Goal: Transaction & Acquisition: Purchase product/service

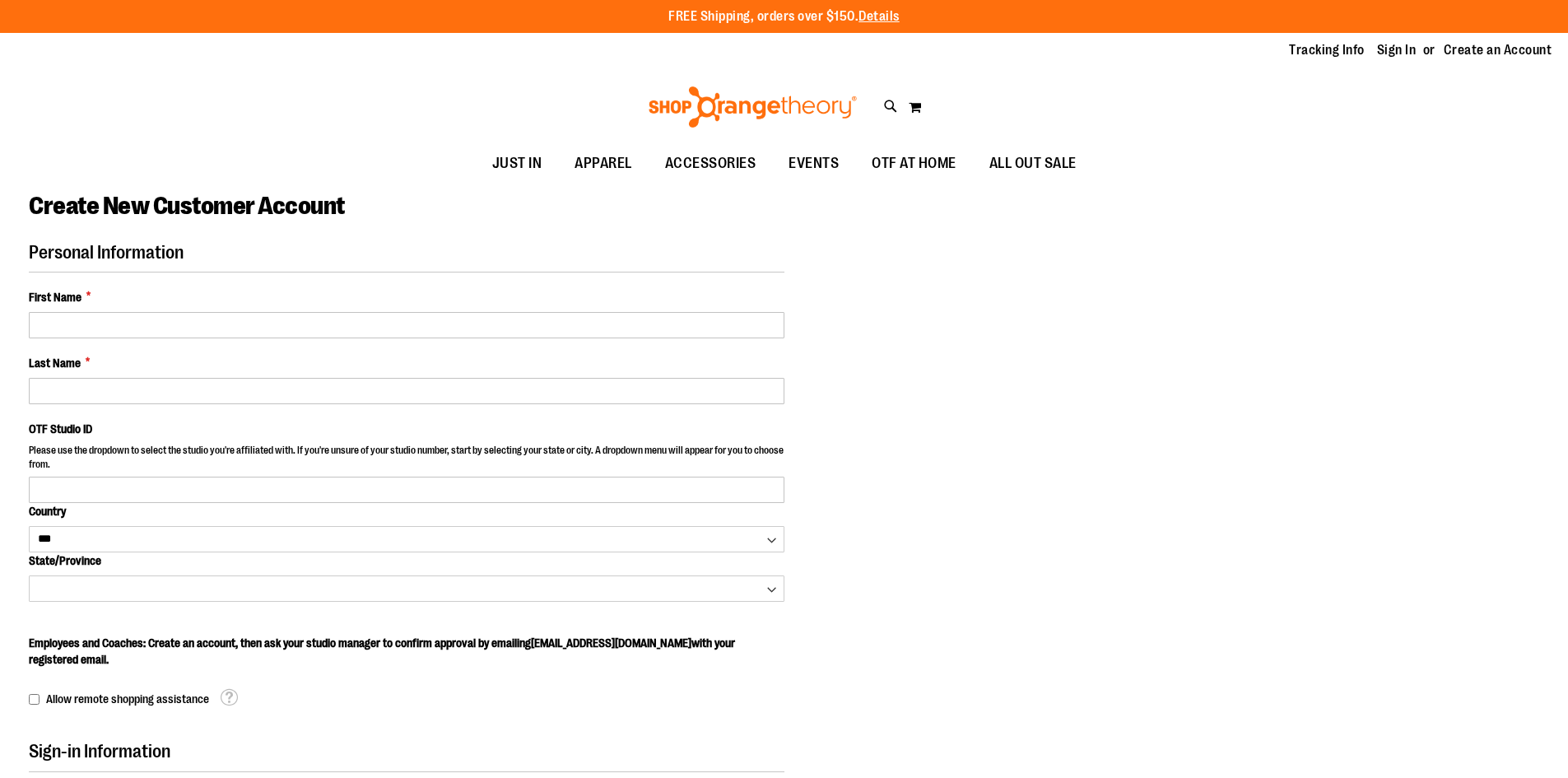
select select "***"
click at [1392, 53] on link "Sign In" at bounding box center [1396, 51] width 40 height 18
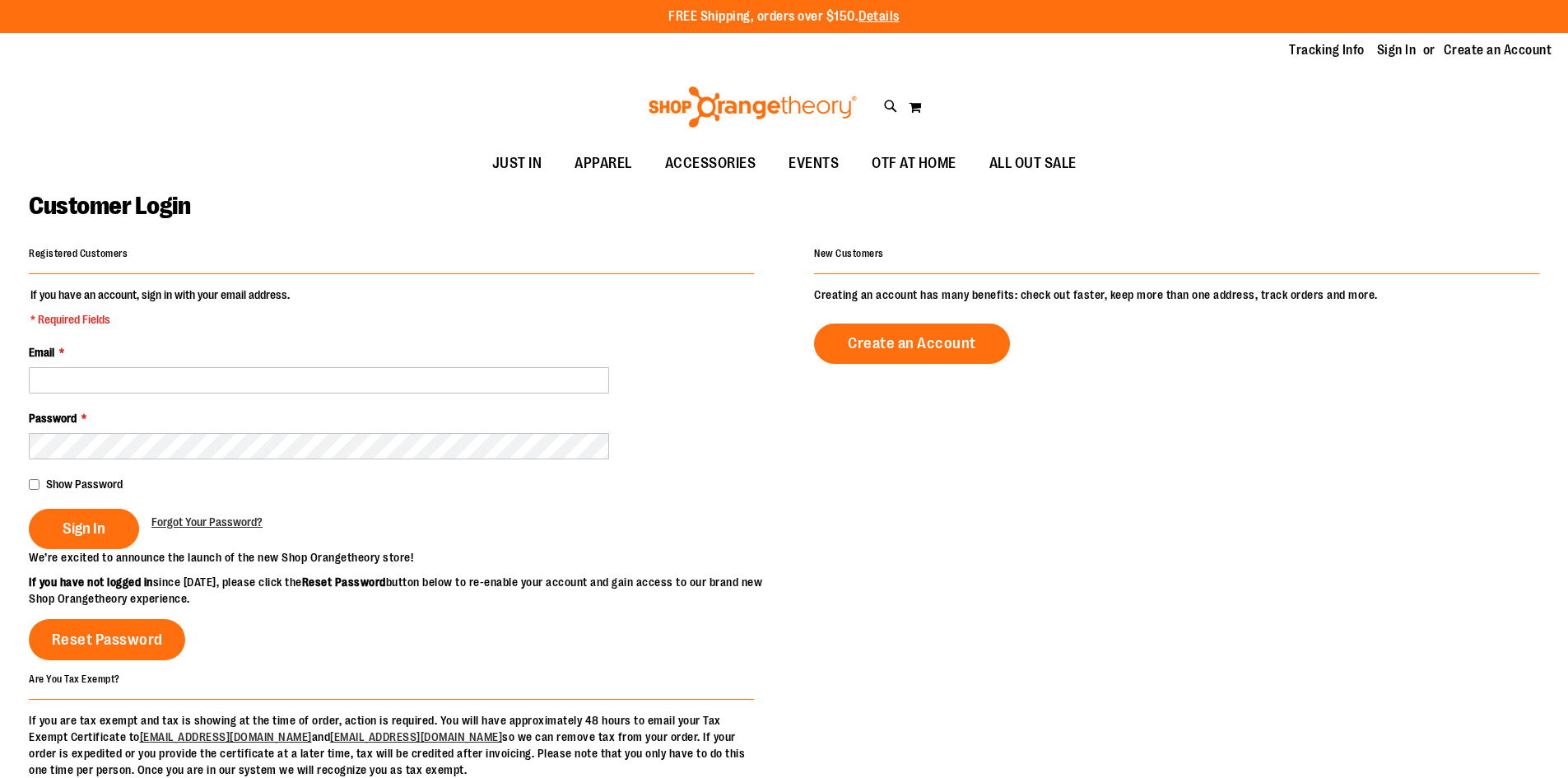
click at [479, 383] on input "Email *" at bounding box center [318, 380] width 580 height 27
type input "**********"
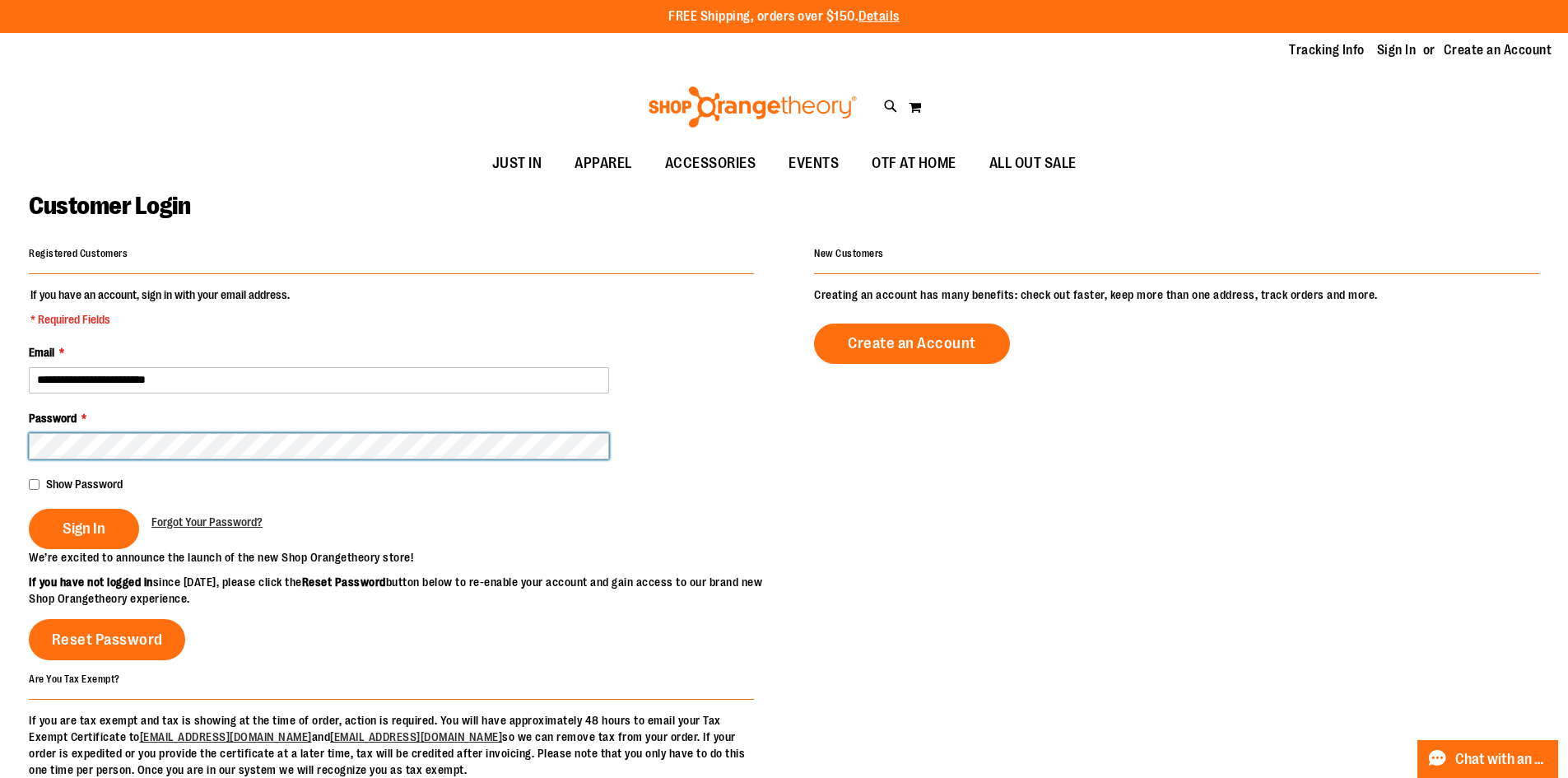
click at [29, 509] on button "Sign In" at bounding box center [84, 530] width 111 height 41
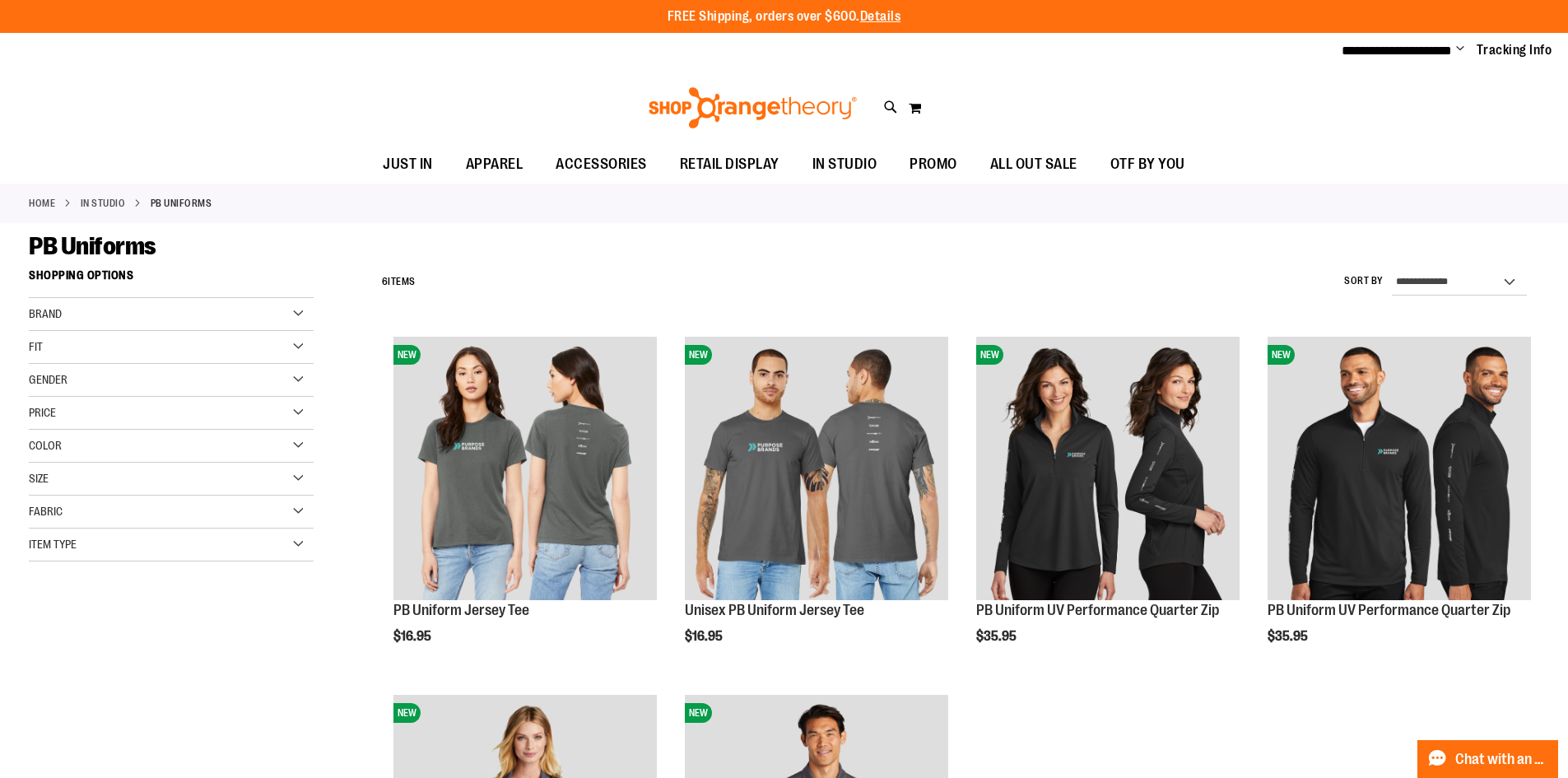
click at [50, 196] on link "Home" at bounding box center [42, 203] width 27 height 15
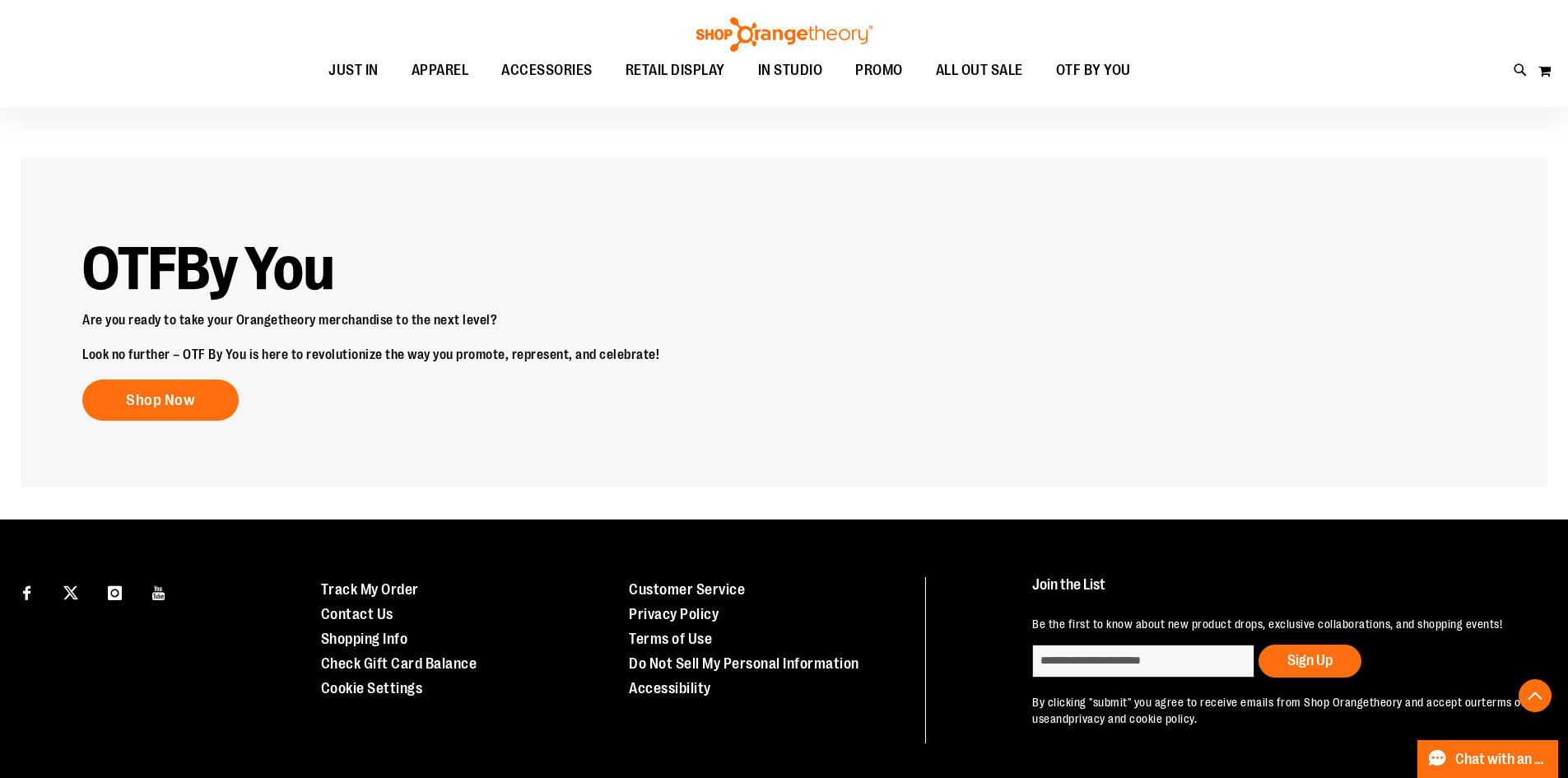
scroll to position [2221, 0]
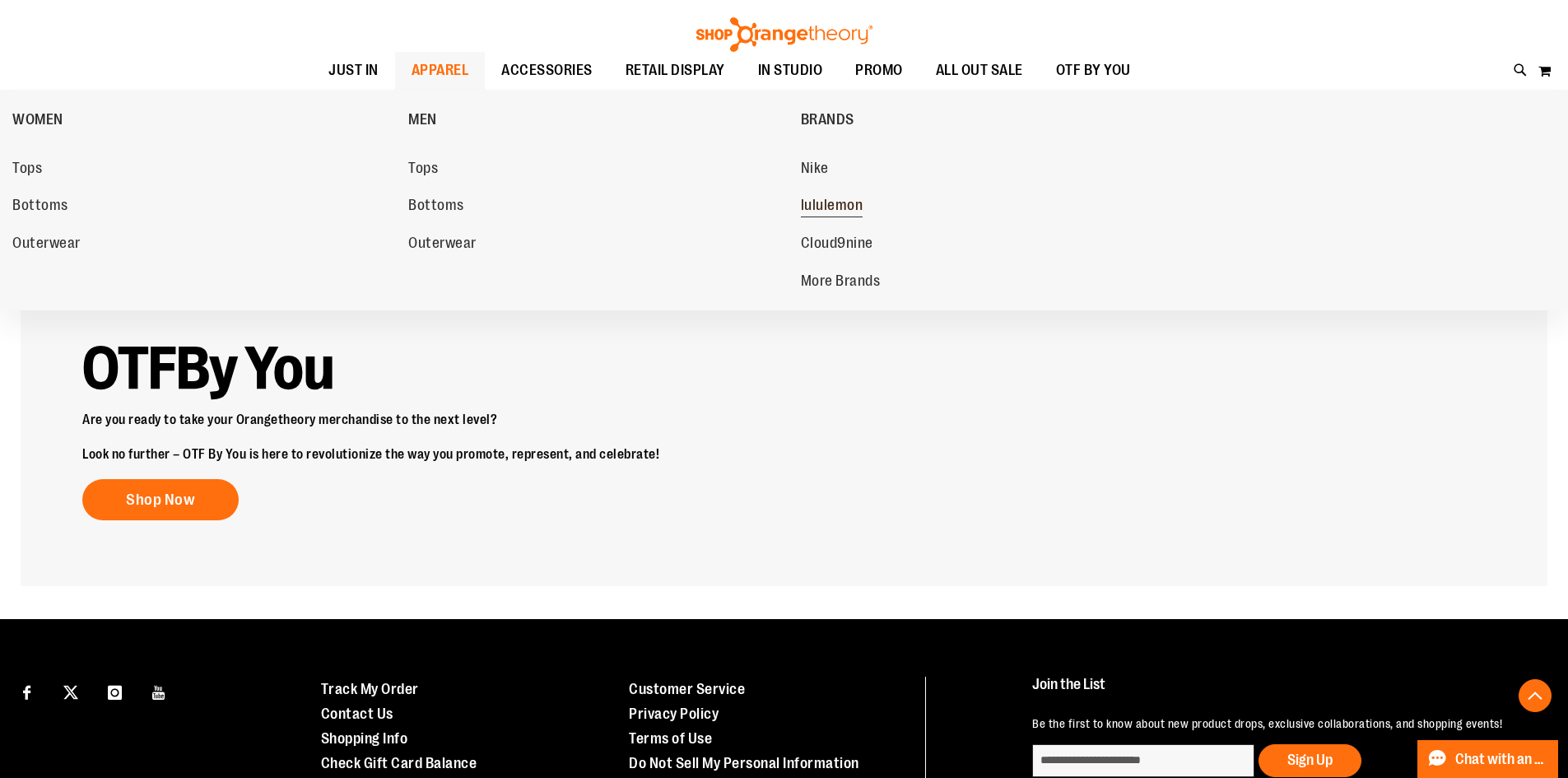
click at [850, 205] on span "lululemon" at bounding box center [832, 207] width 63 height 20
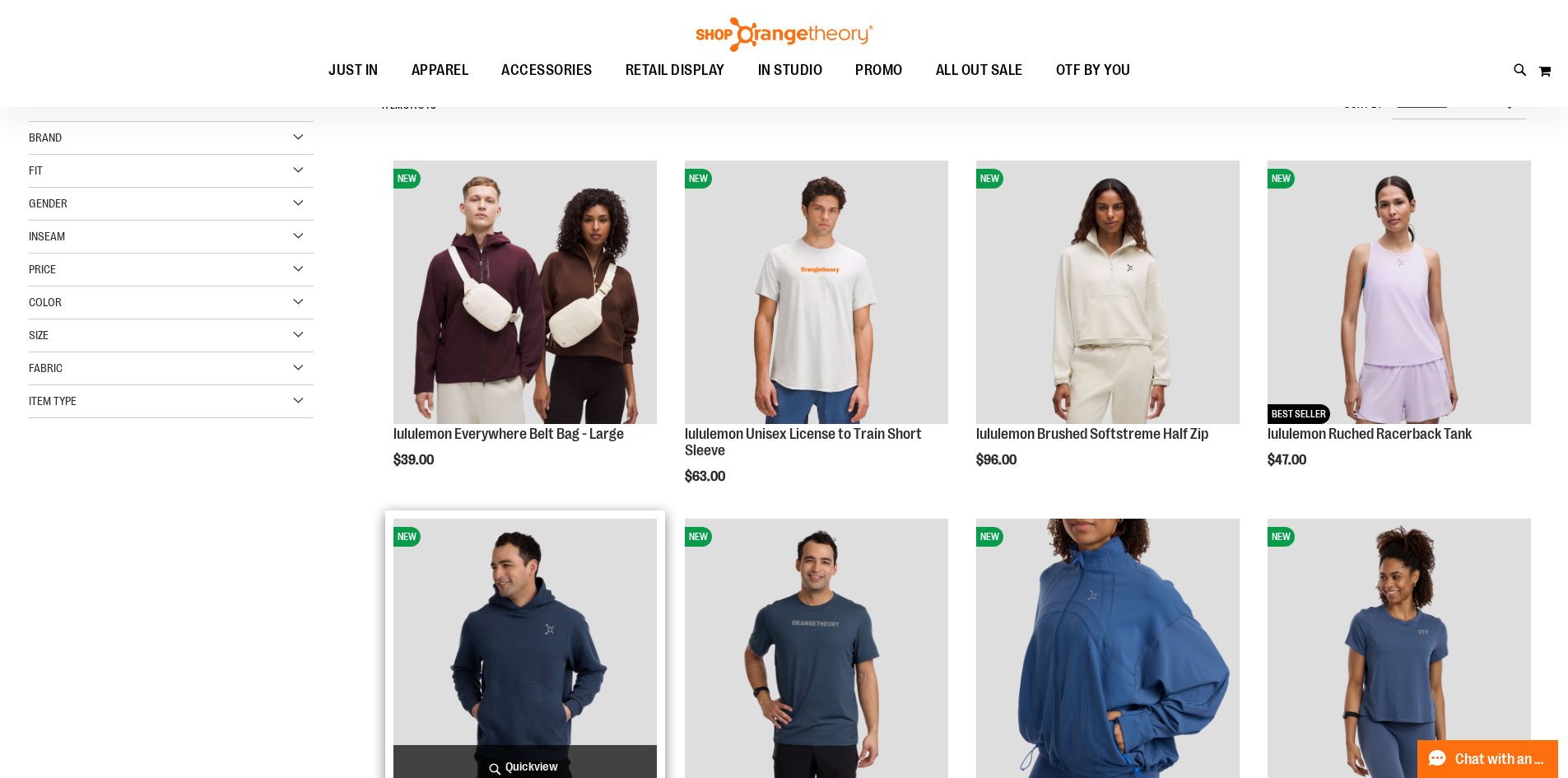
scroll to position [164, 0]
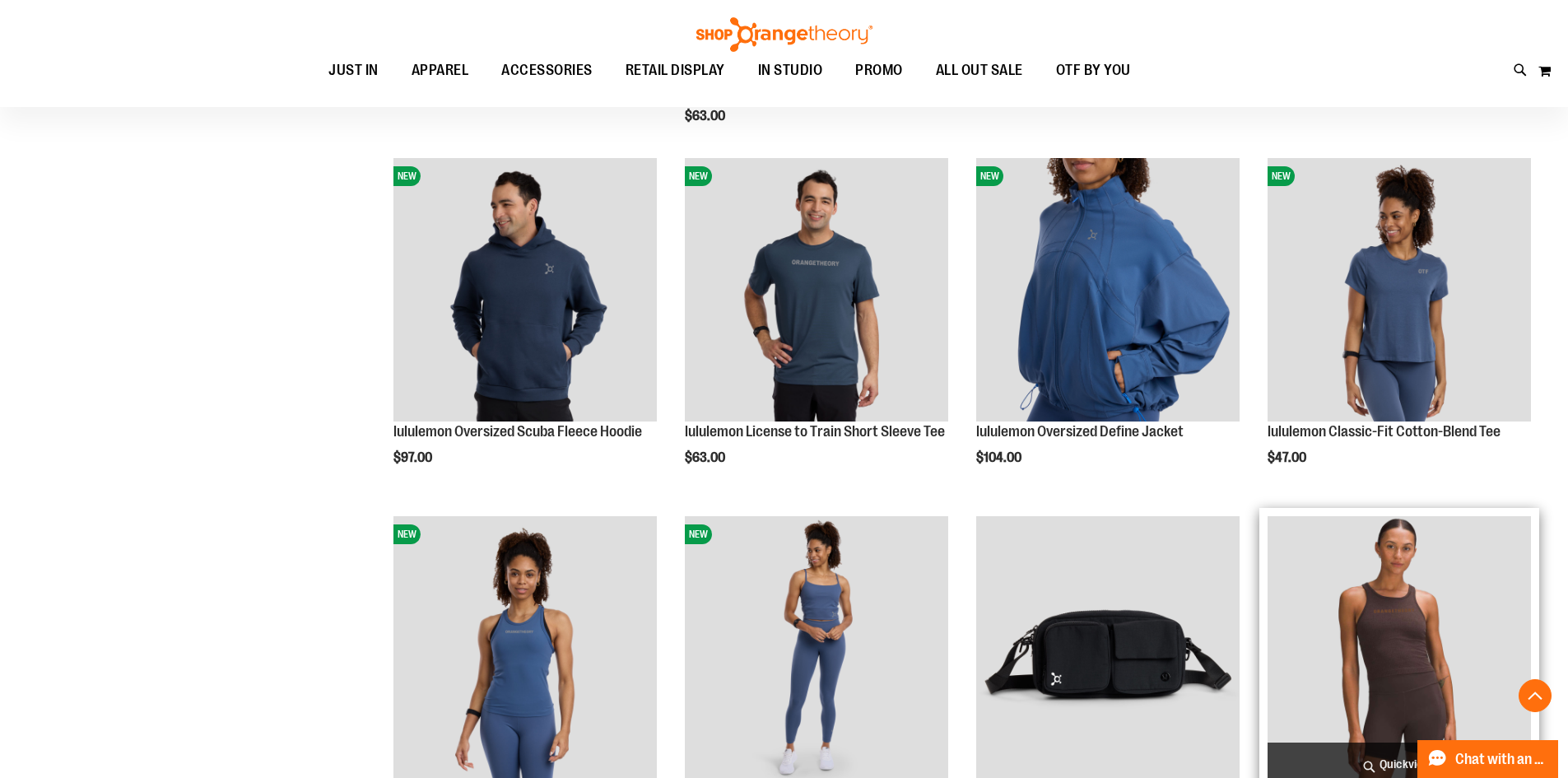
scroll to position [494, 0]
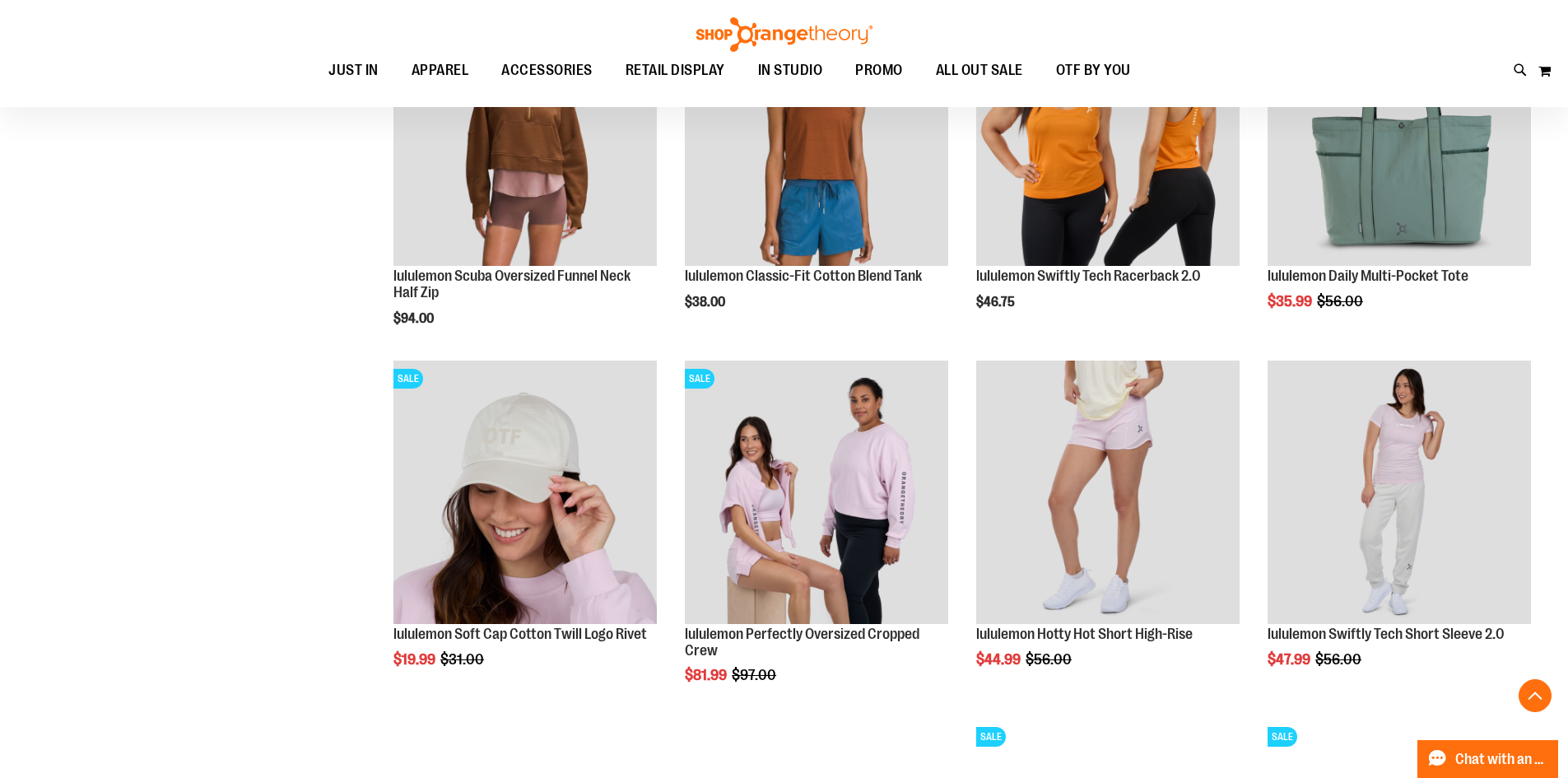
scroll to position [1399, 0]
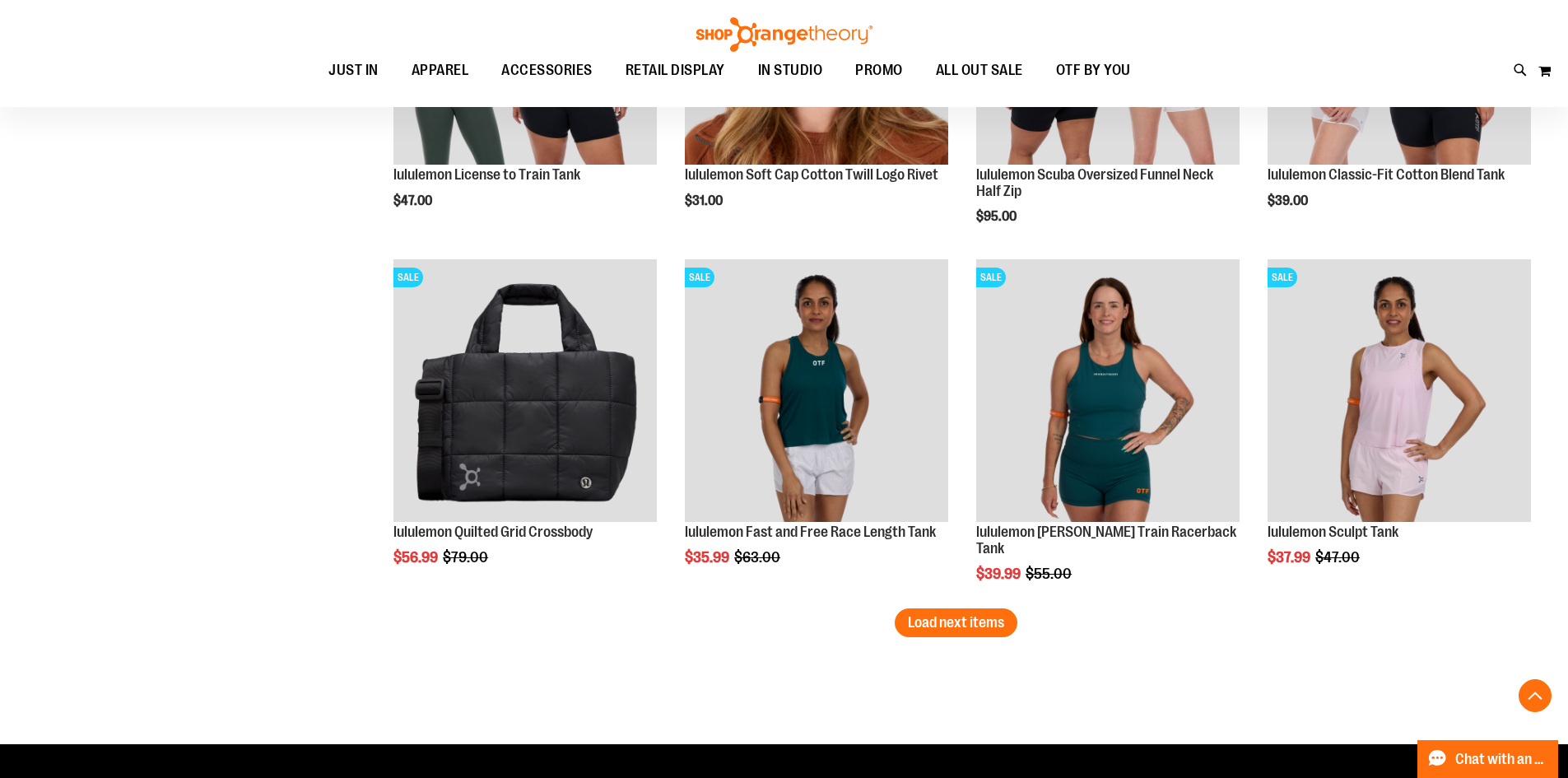
scroll to position [2950, 0]
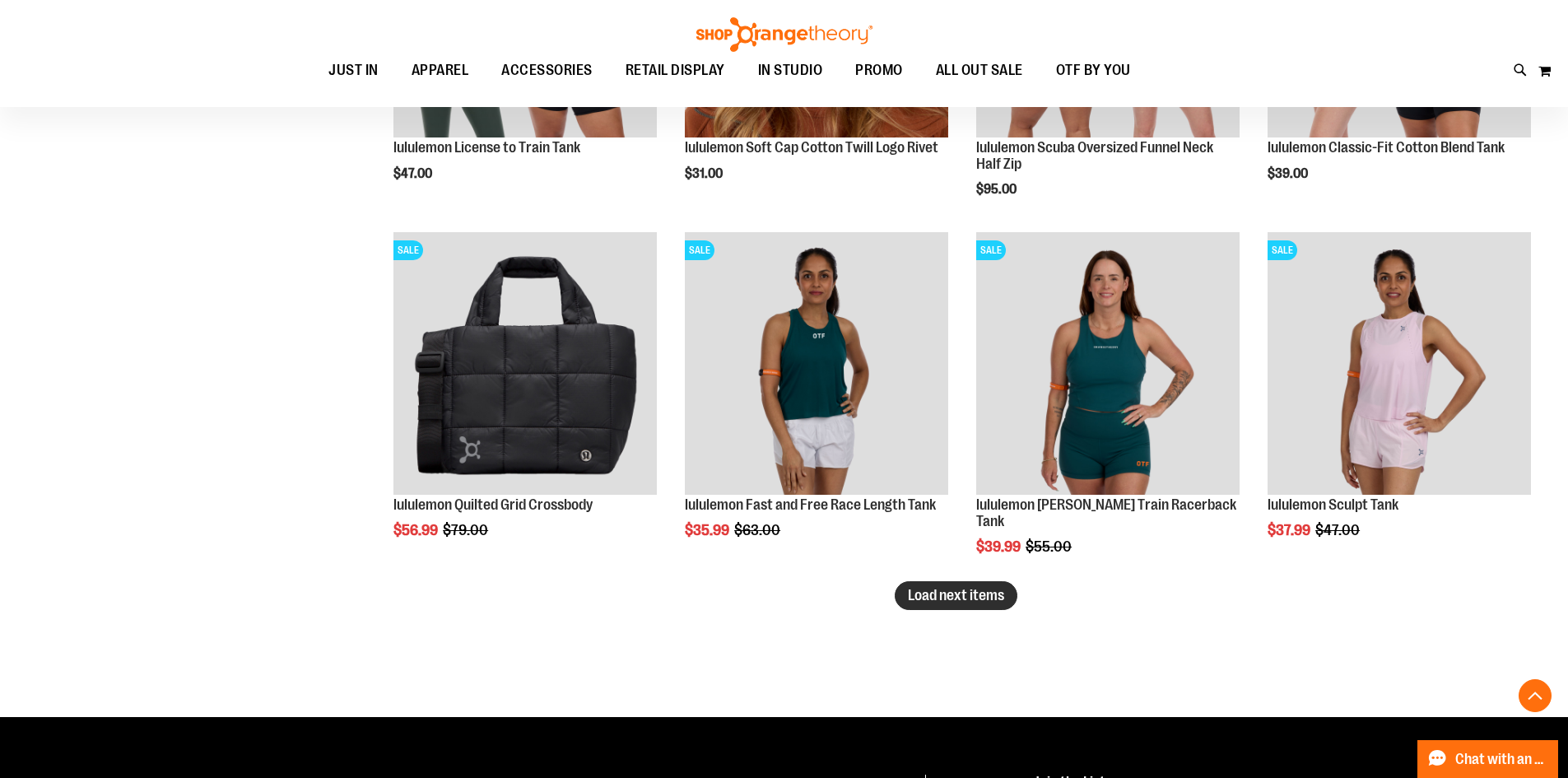
click at [609, 337] on span "Load next items" at bounding box center [956, 595] width 96 height 17
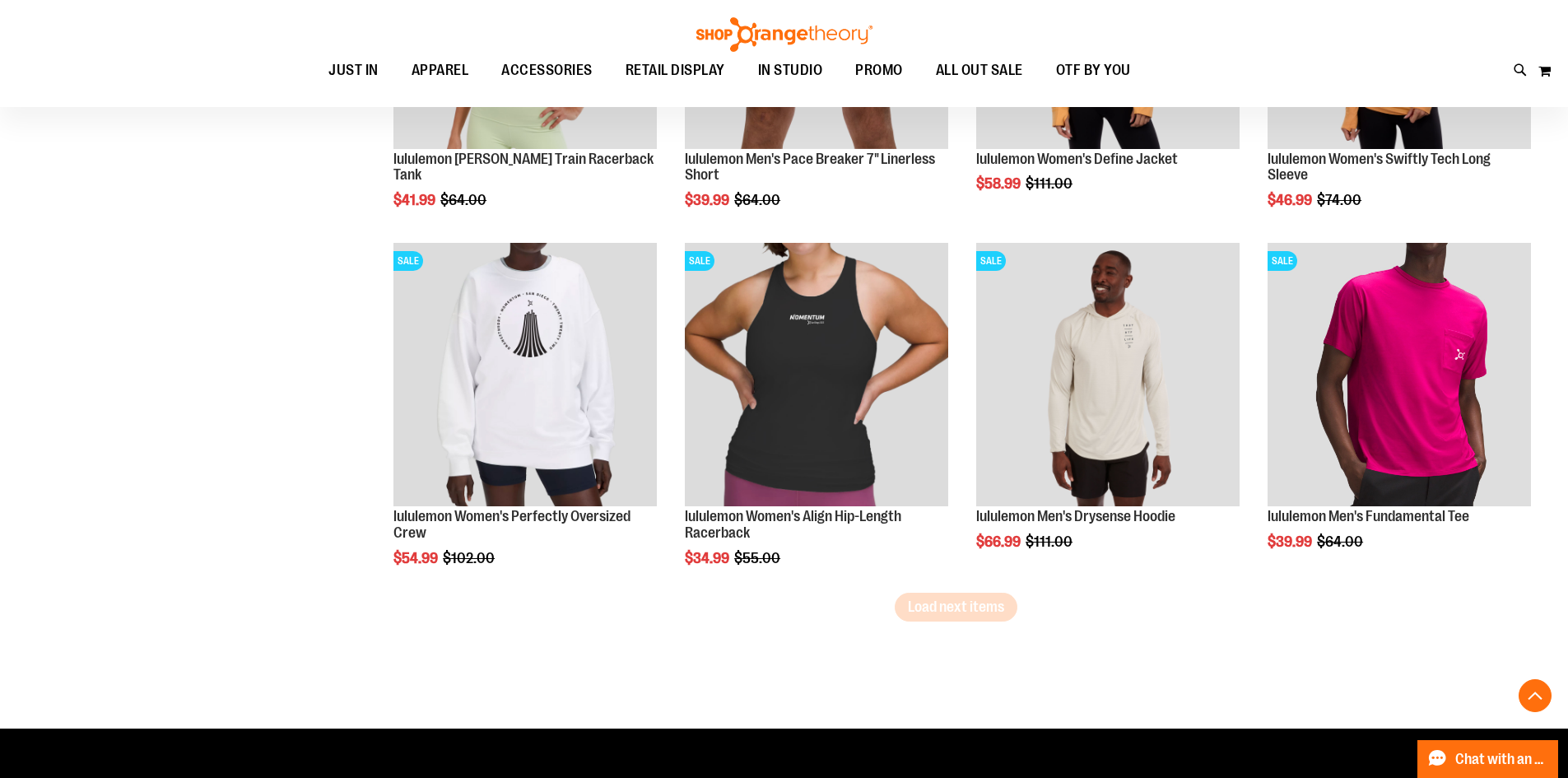
scroll to position [4103, 0]
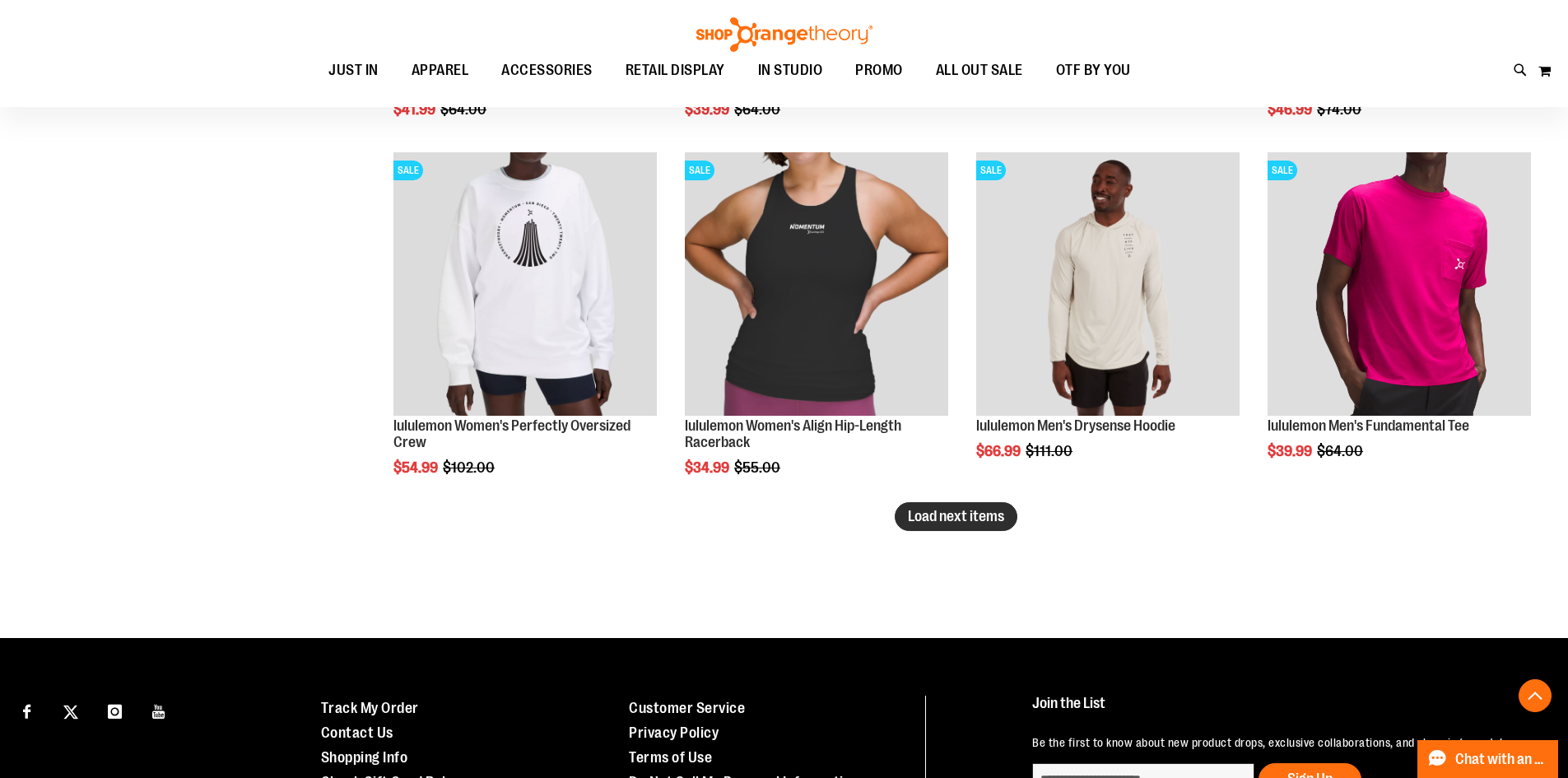
click at [609, 337] on button "Load next items" at bounding box center [956, 516] width 123 height 29
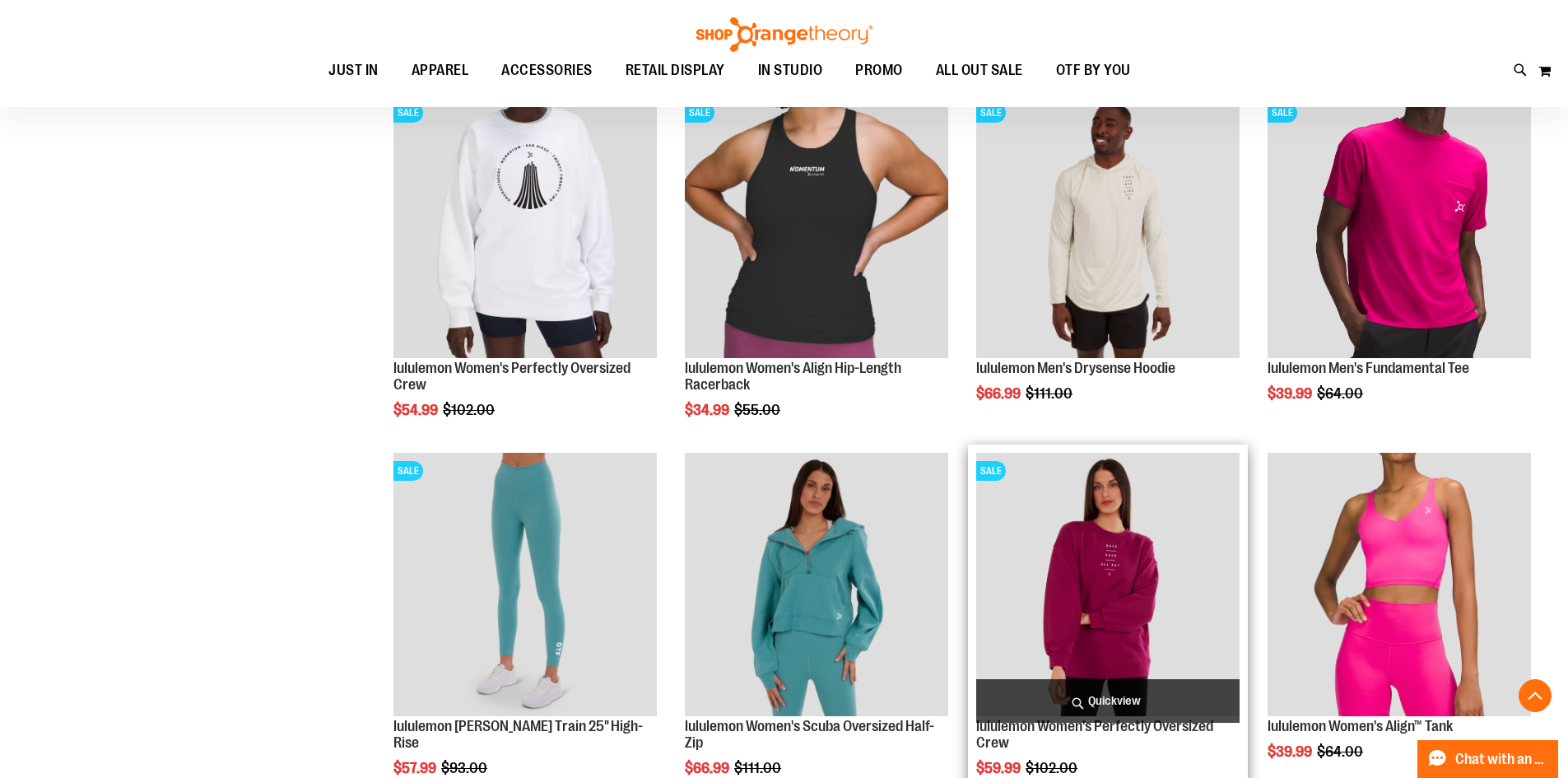
scroll to position [4433, 0]
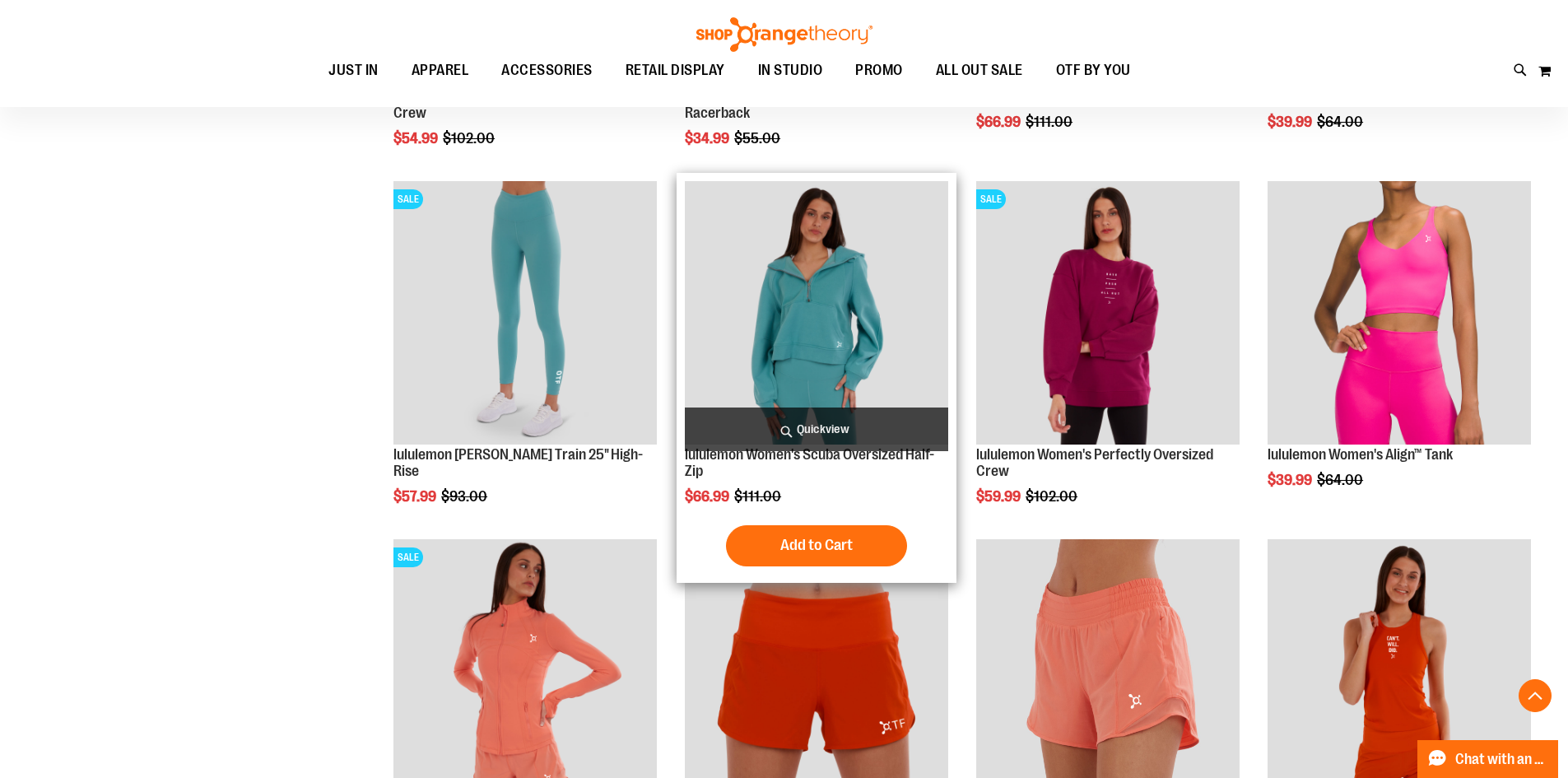
click at [609, 295] on img "product" at bounding box center [817, 313] width 264 height 264
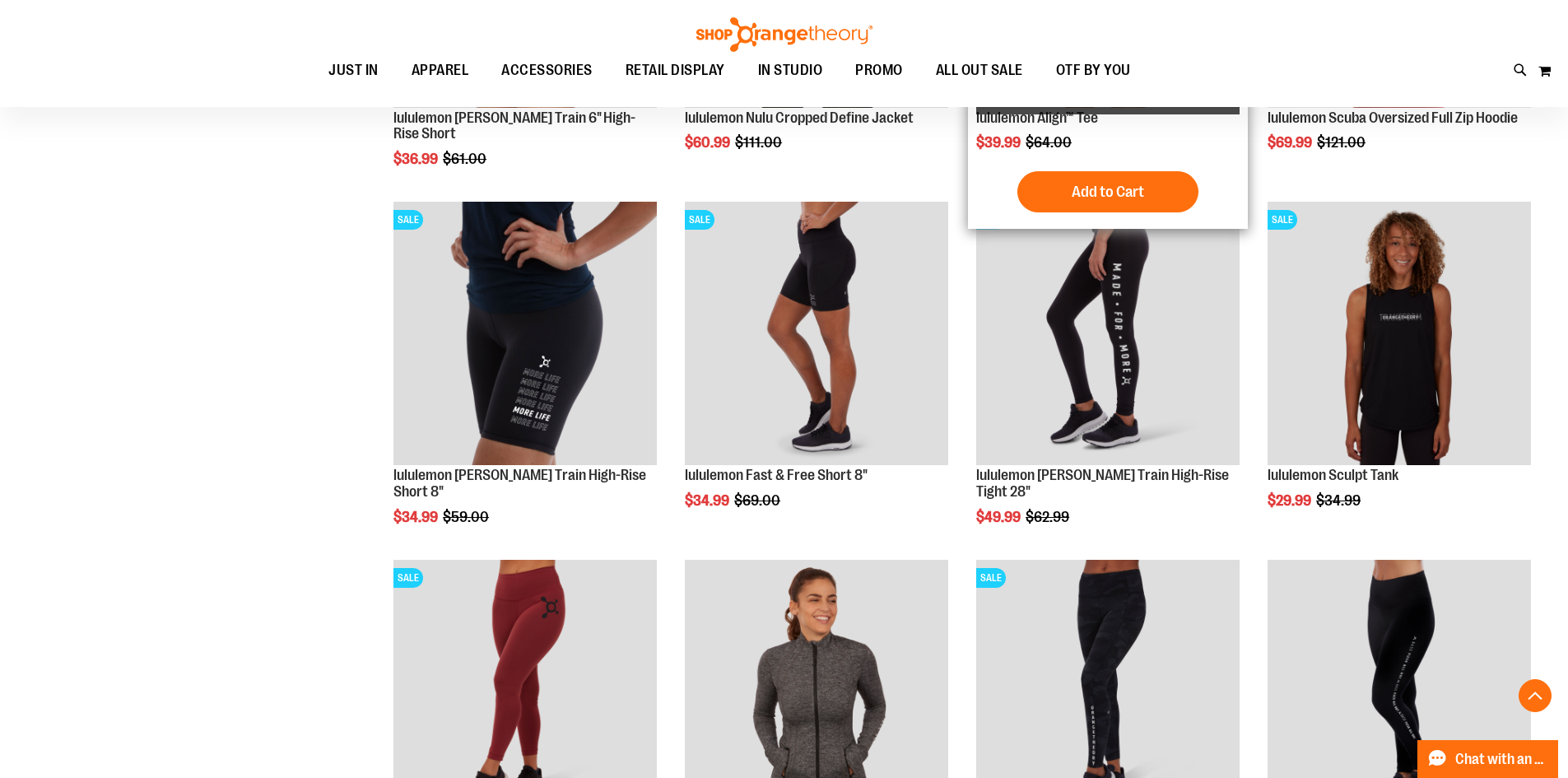
scroll to position [1070, 0]
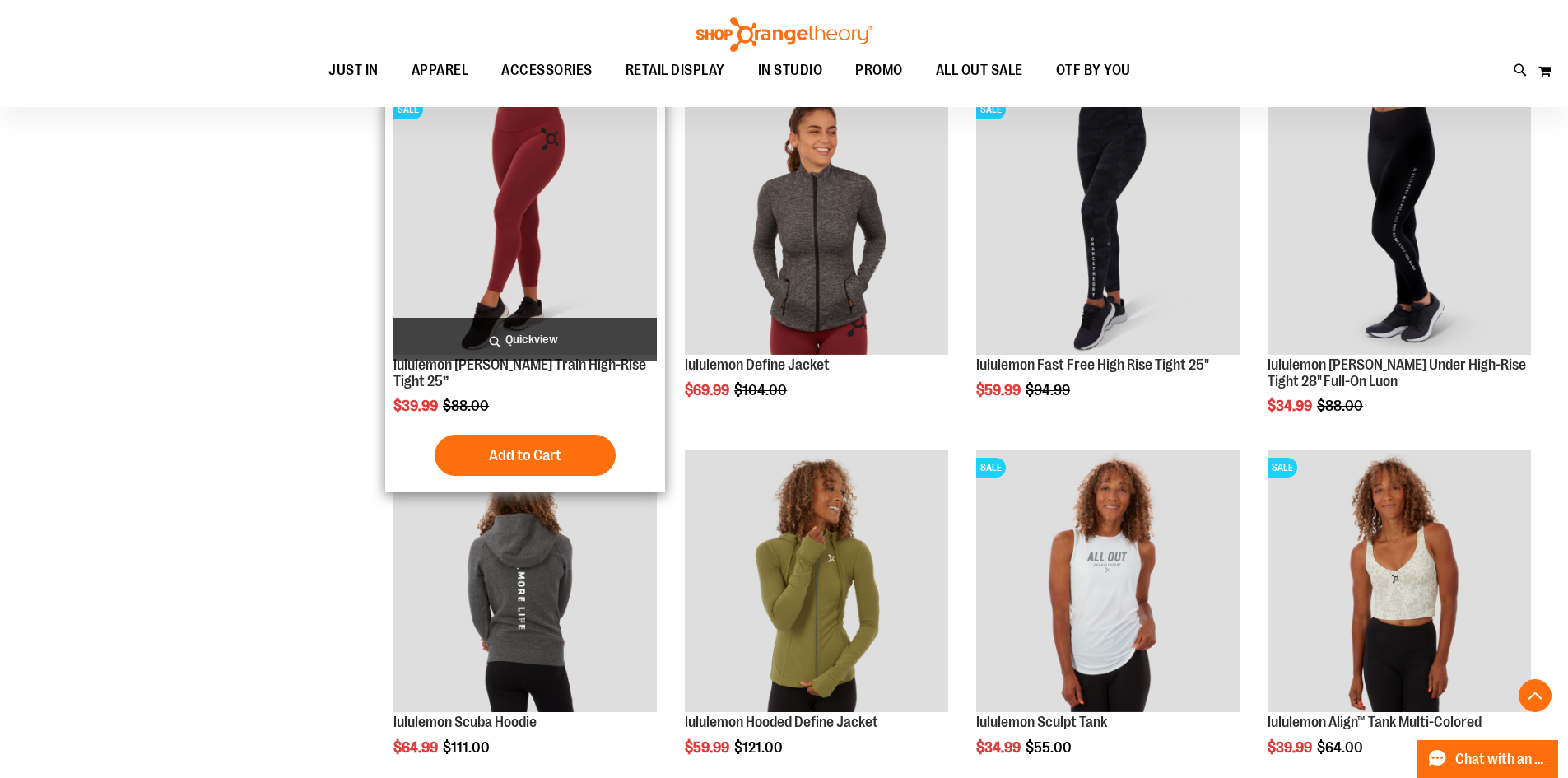
scroll to position [1564, 0]
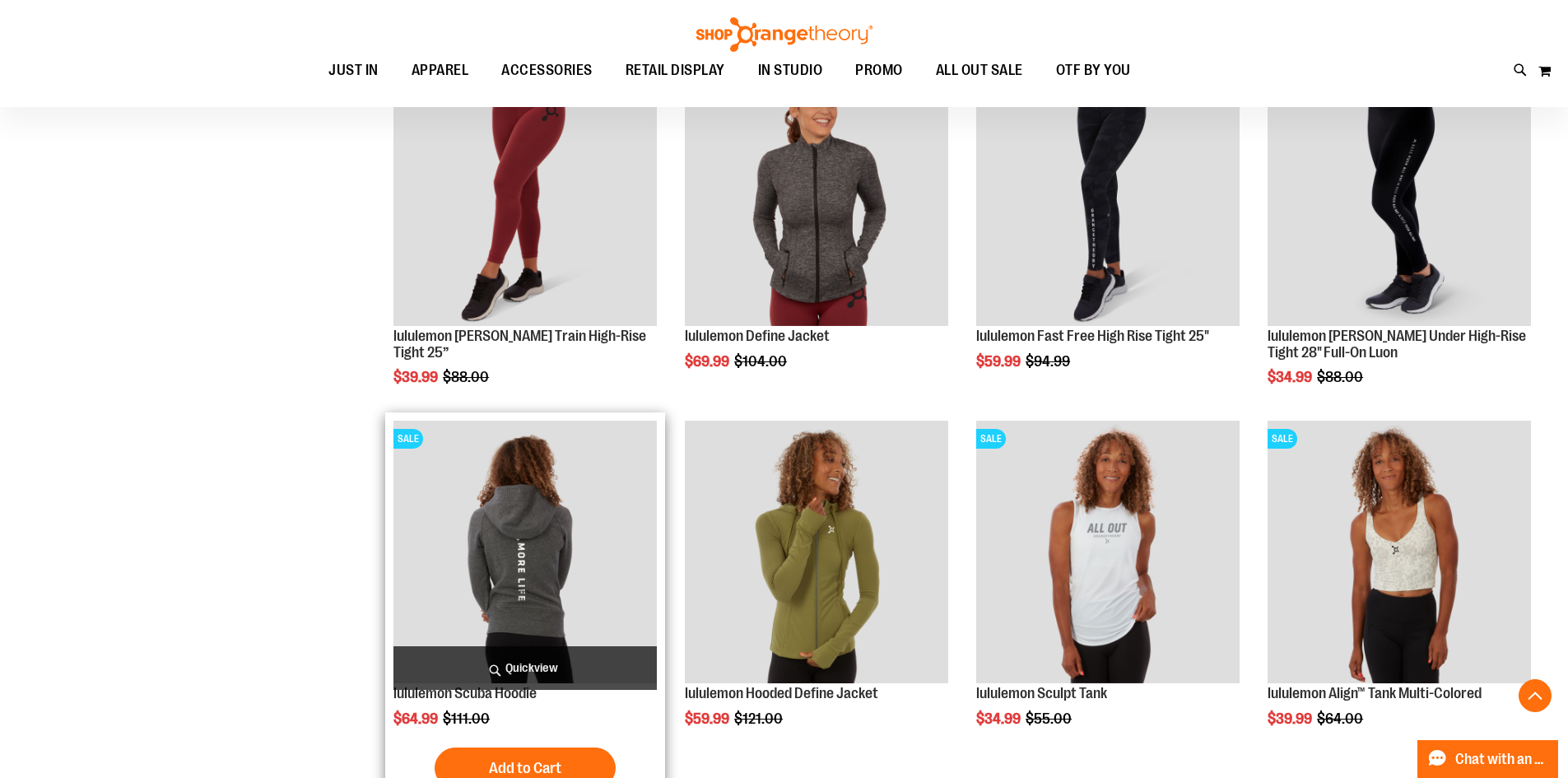
click at [581, 537] on img "product" at bounding box center [526, 553] width 264 height 264
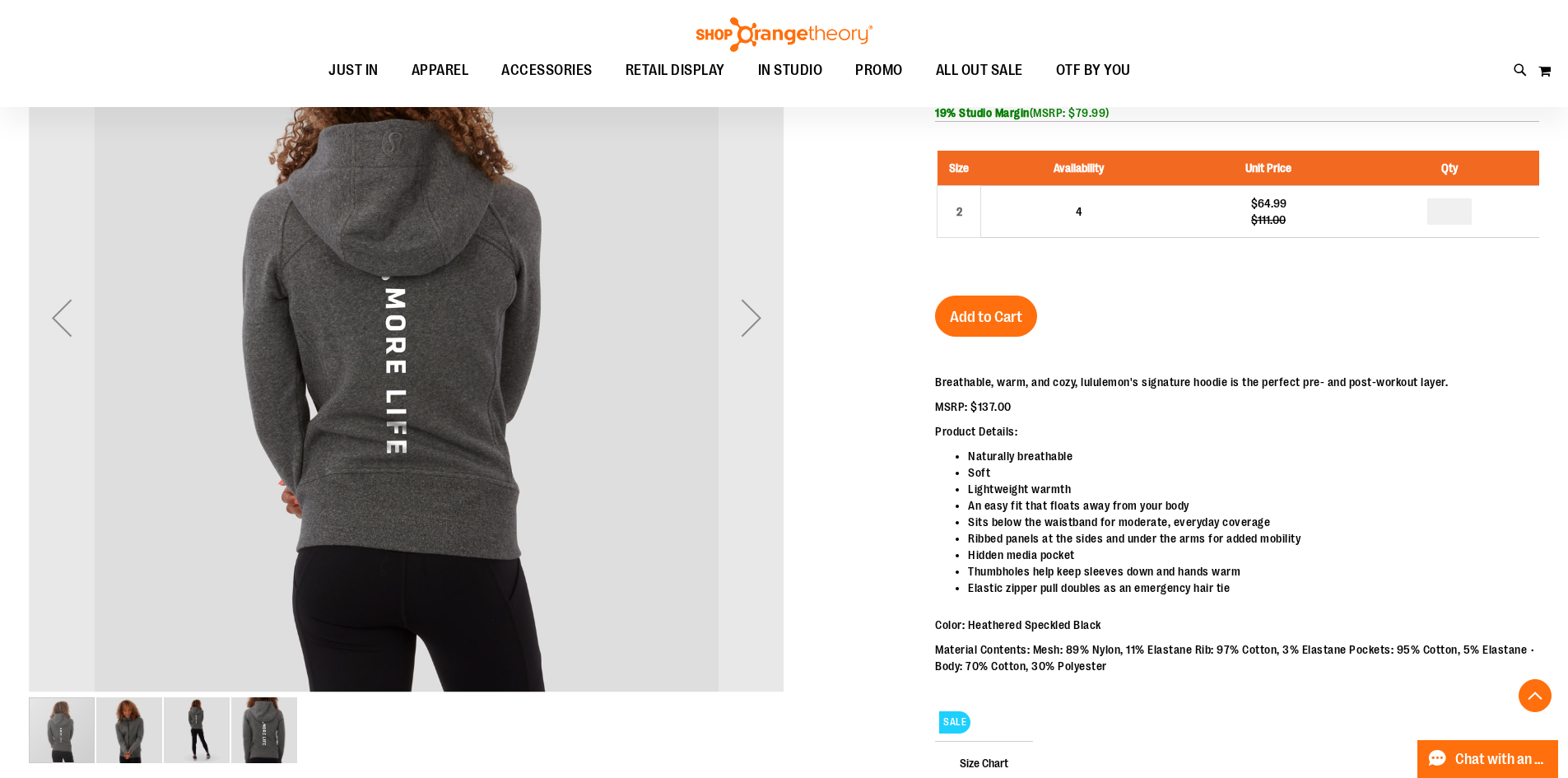
scroll to position [328, 0]
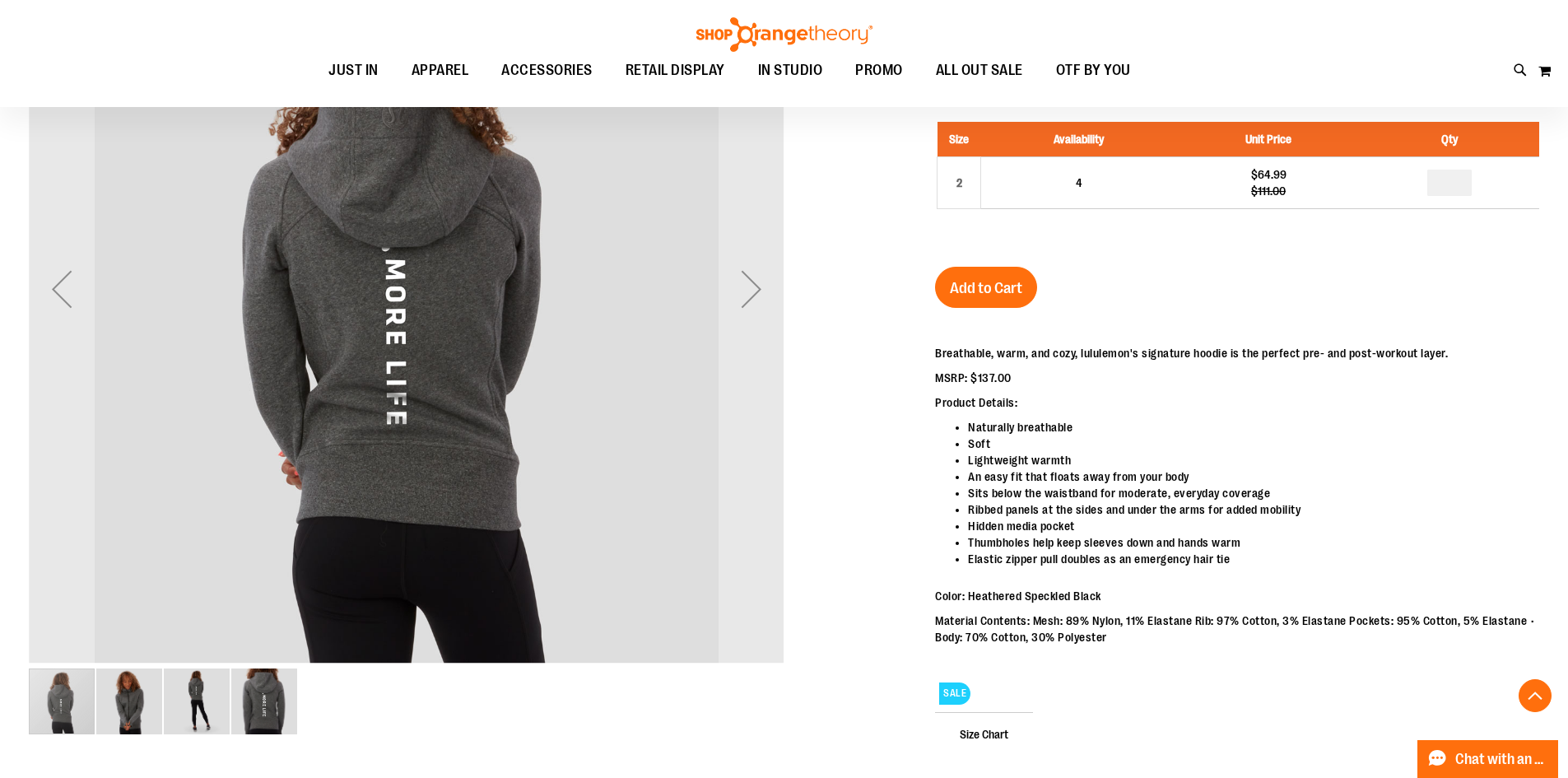
click at [144, 705] on img "image 2 of 4" at bounding box center [128, 701] width 65 height 66
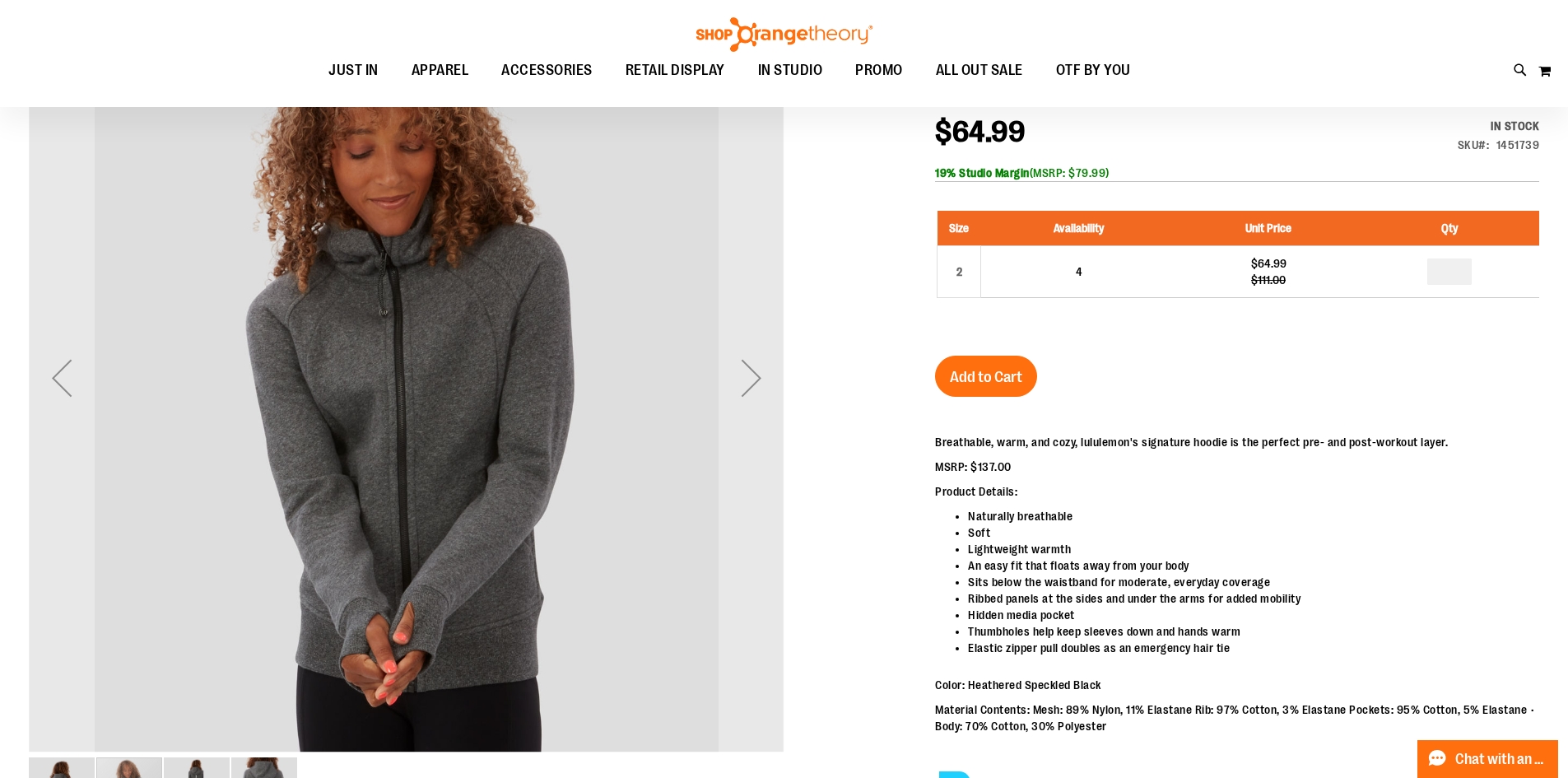
scroll to position [80, 0]
